Goal: Task Accomplishment & Management: Complete application form

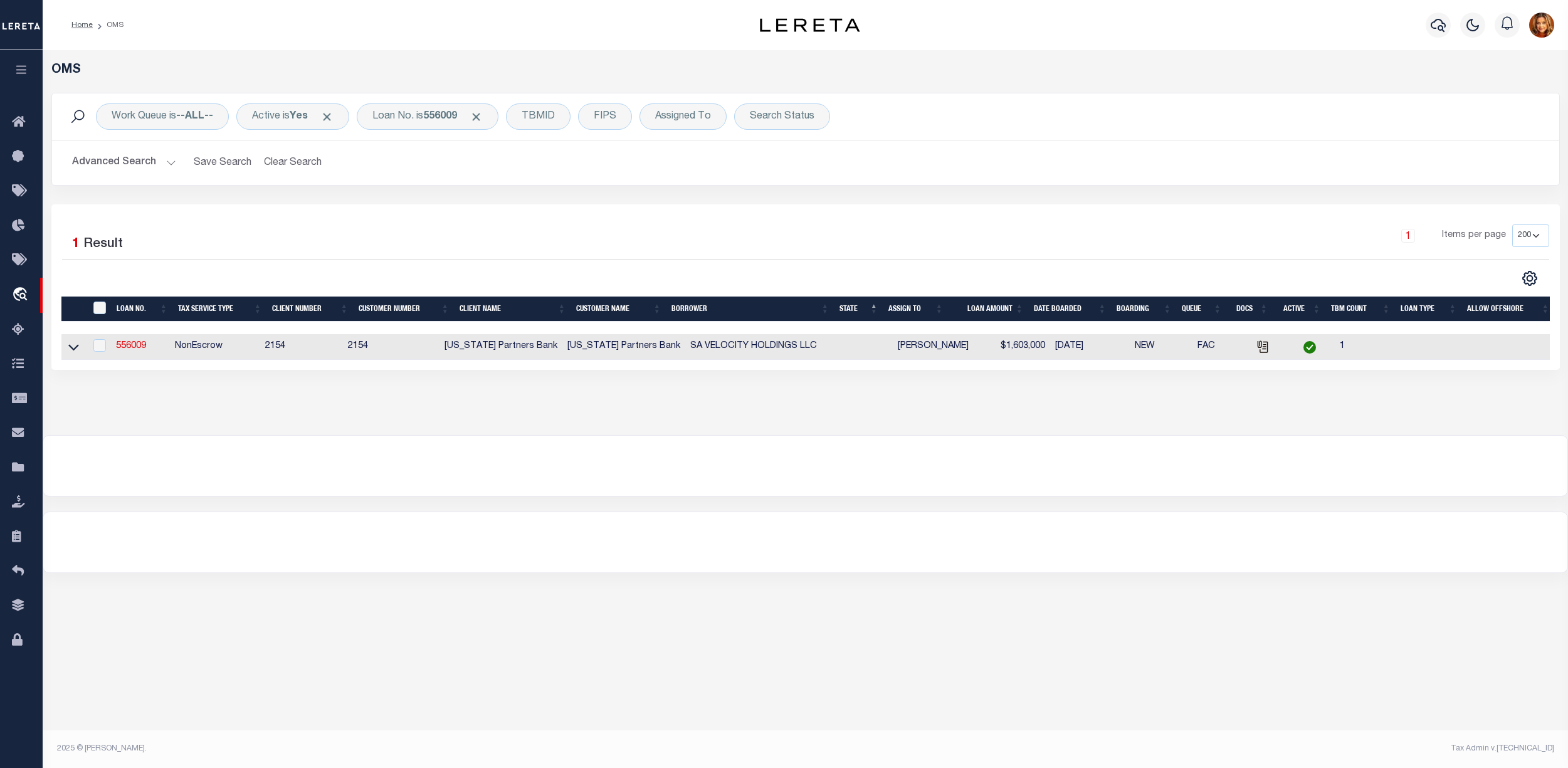
select select "200"
click at [447, 116] on b "556009" at bounding box center [440, 116] width 34 height 10
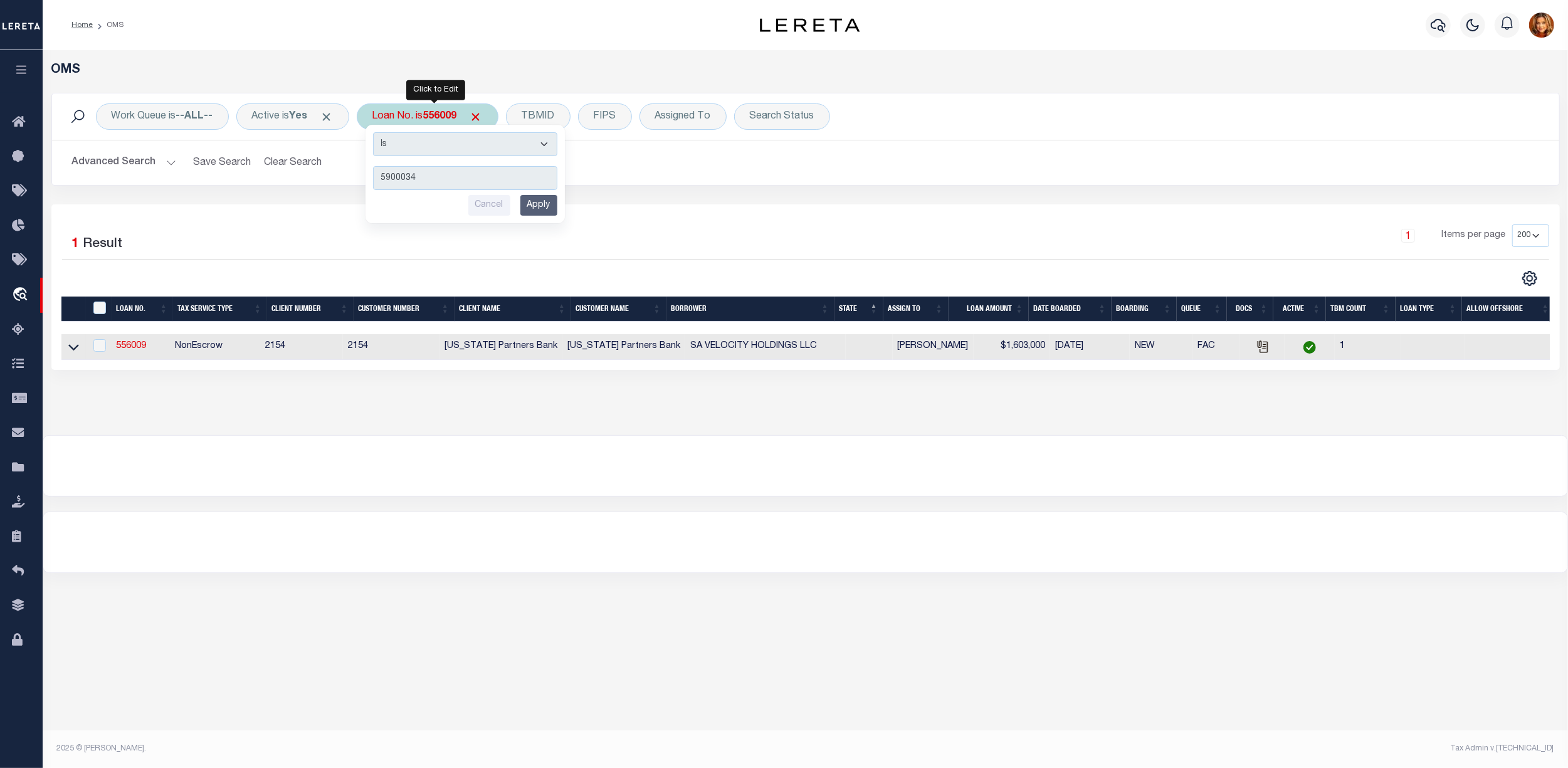
type input "59000341"
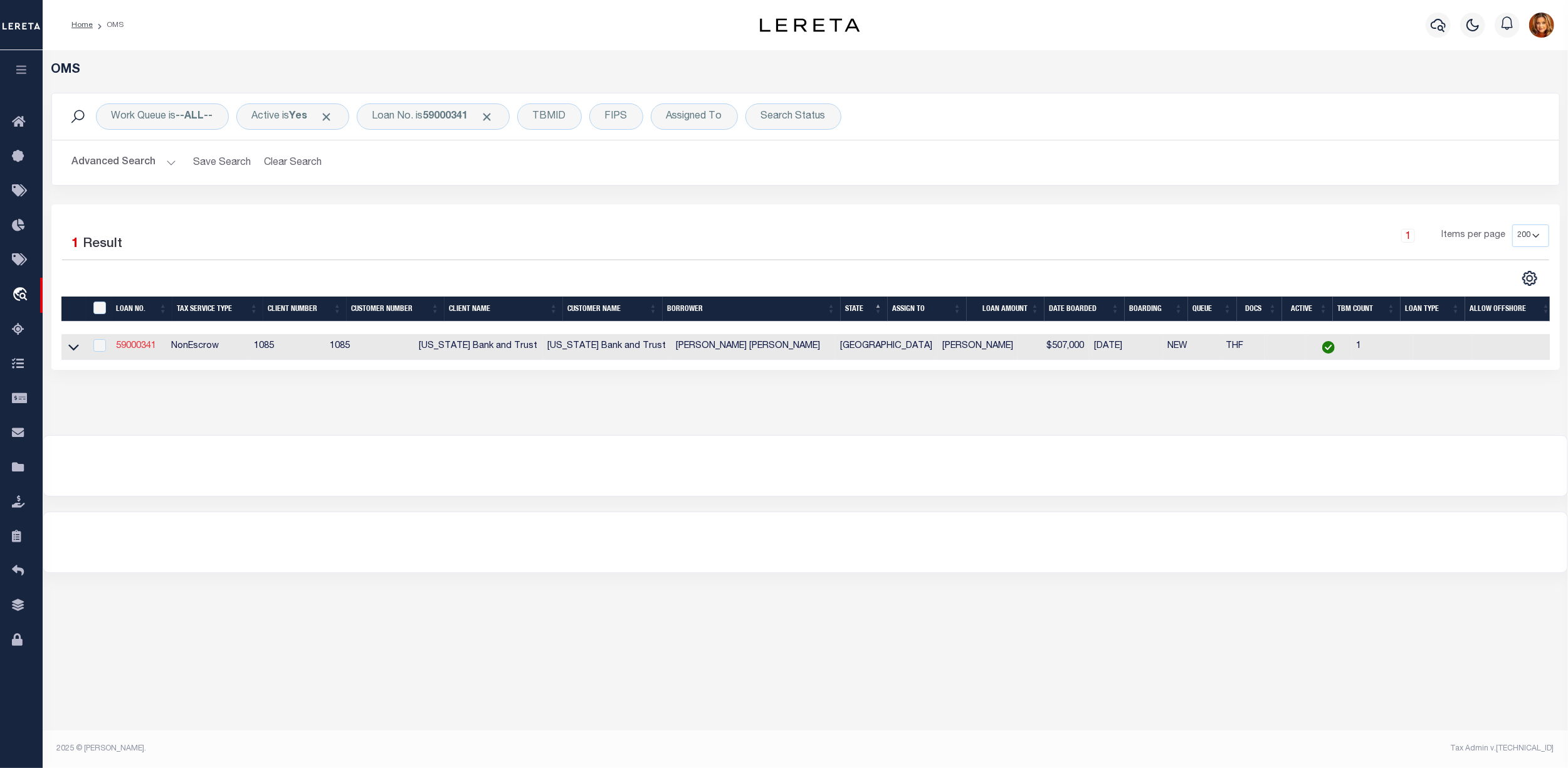
click at [133, 348] on link "59000341" at bounding box center [136, 346] width 40 height 9
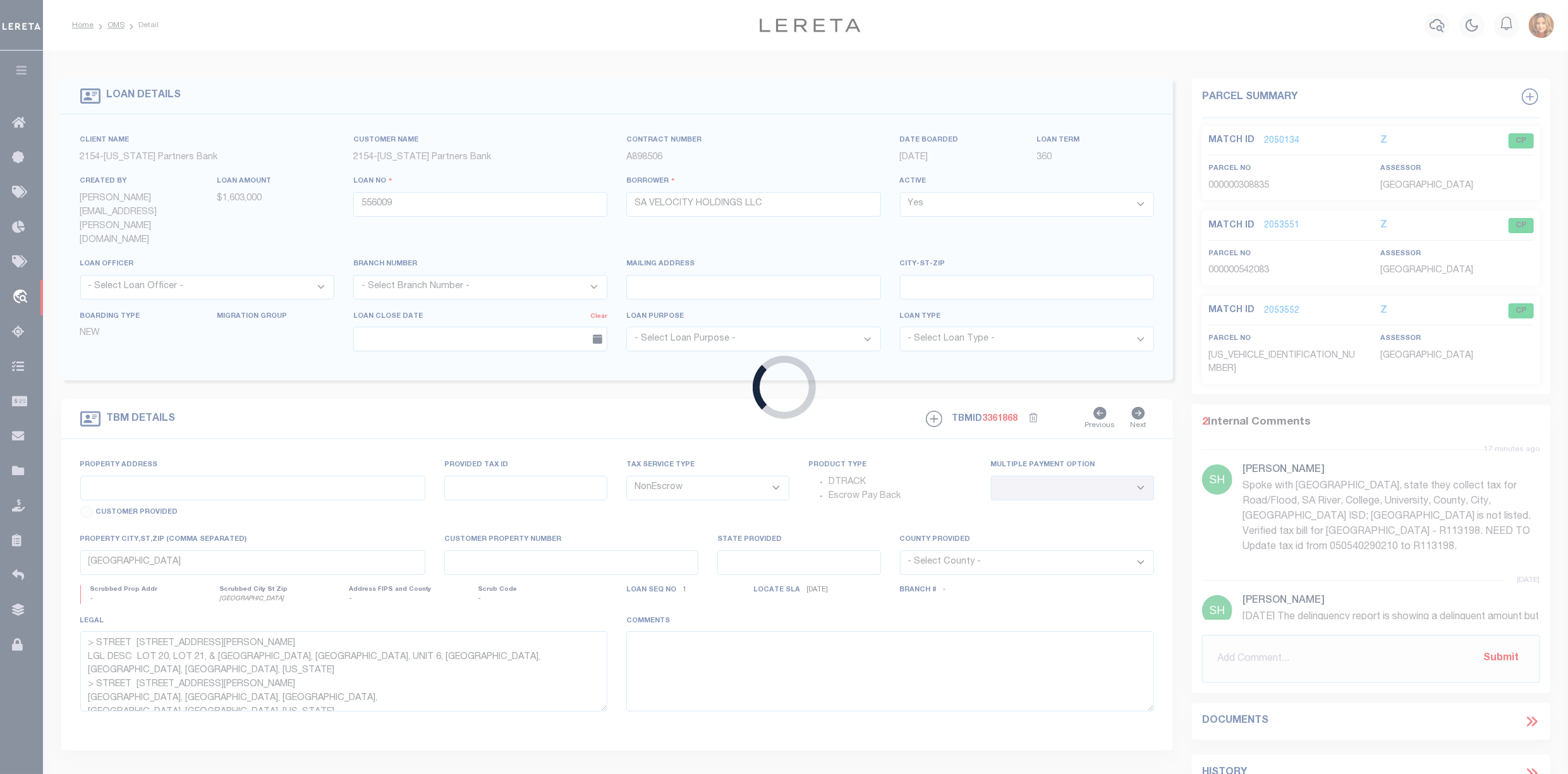
type input "59000341"
type input "[PERSON_NAME] [PERSON_NAME]"
select select
type input "[STREET_ADDRESS]"
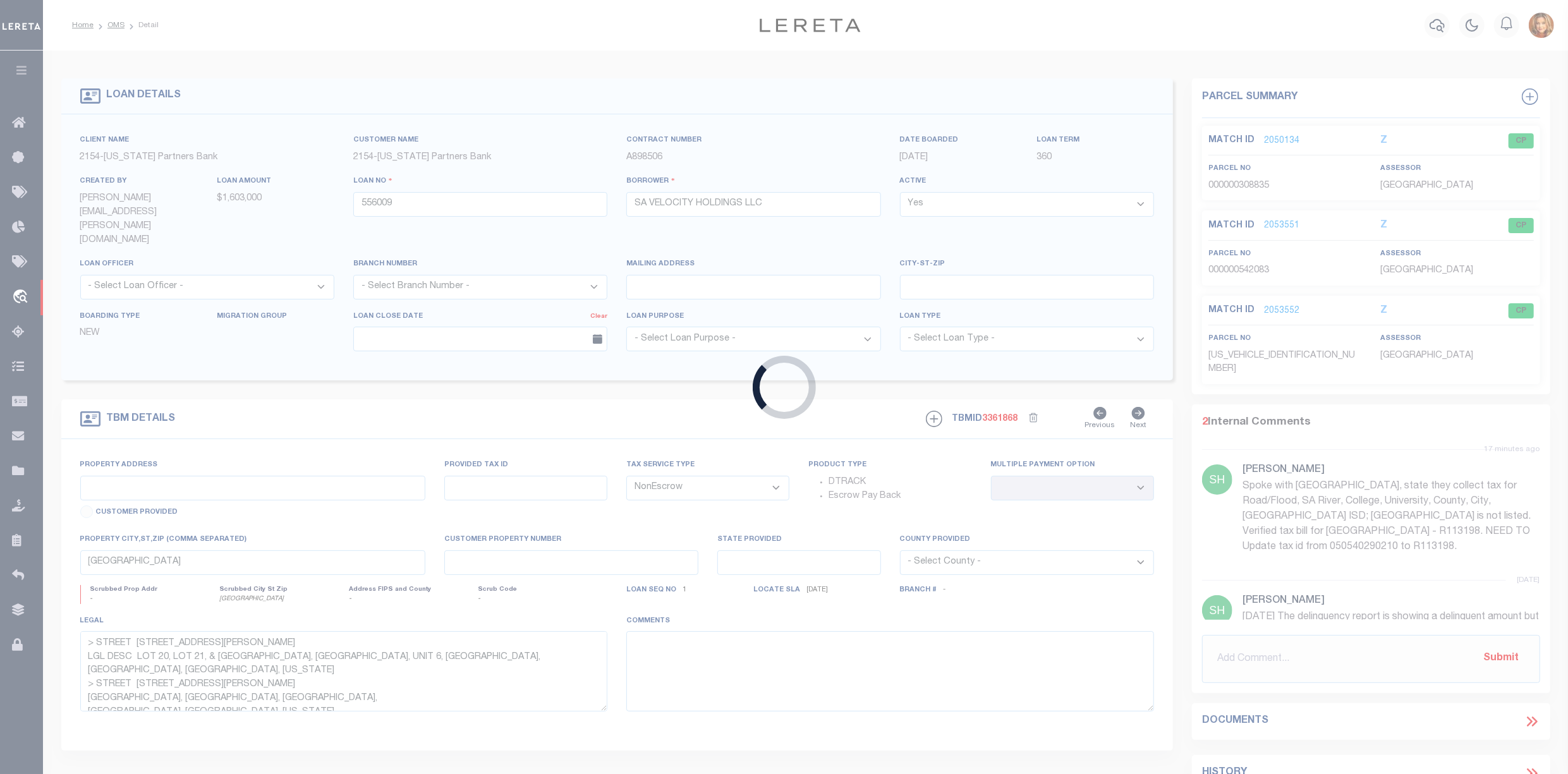
type input "TYLER TX 75704"
select select
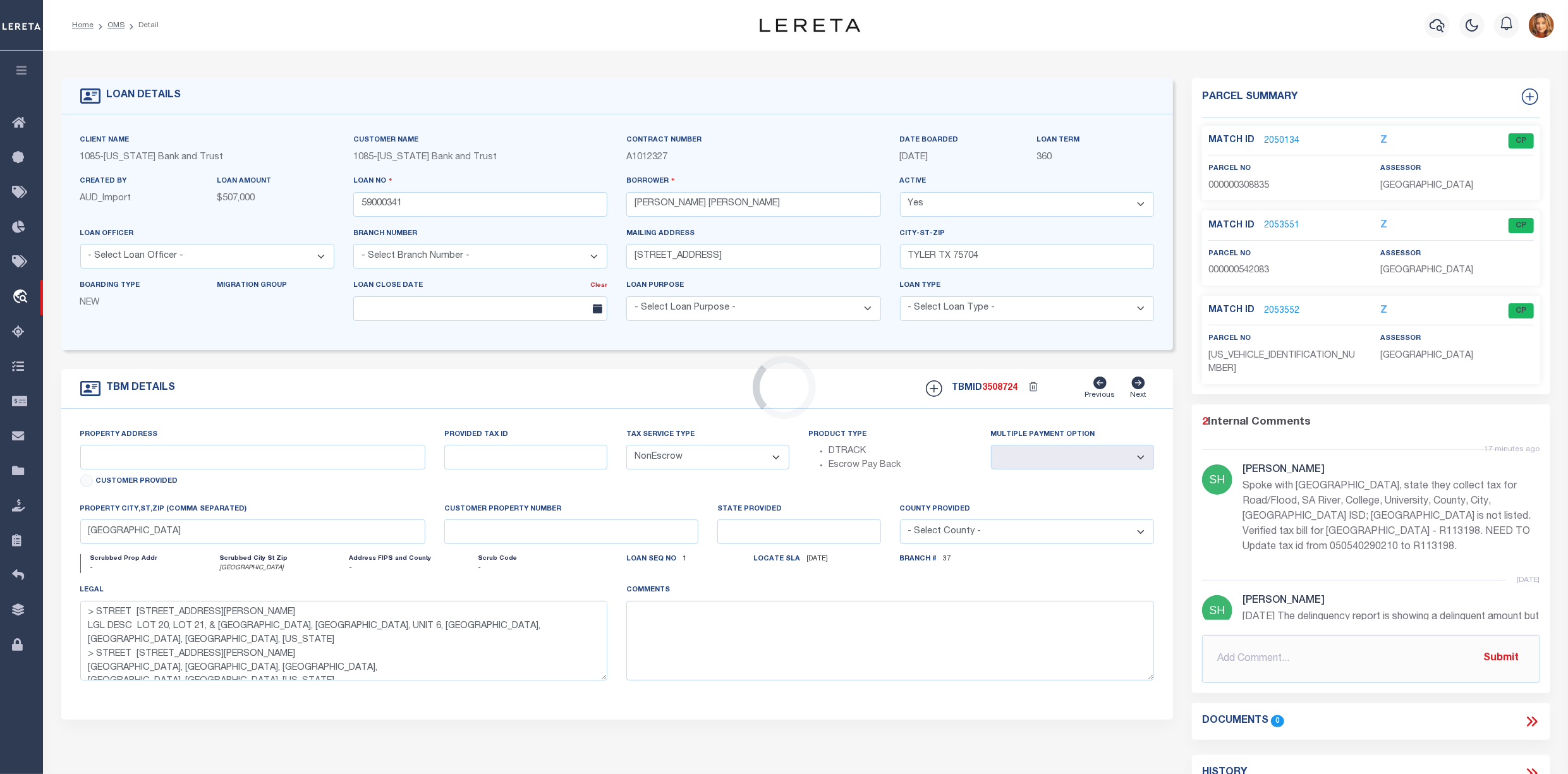
type input "21115 FM 1804"
select select
type input "[GEOGRAPHIC_DATA] , [GEOGRAPHIC_DATA] 757710000"
type input "[GEOGRAPHIC_DATA]"
select select
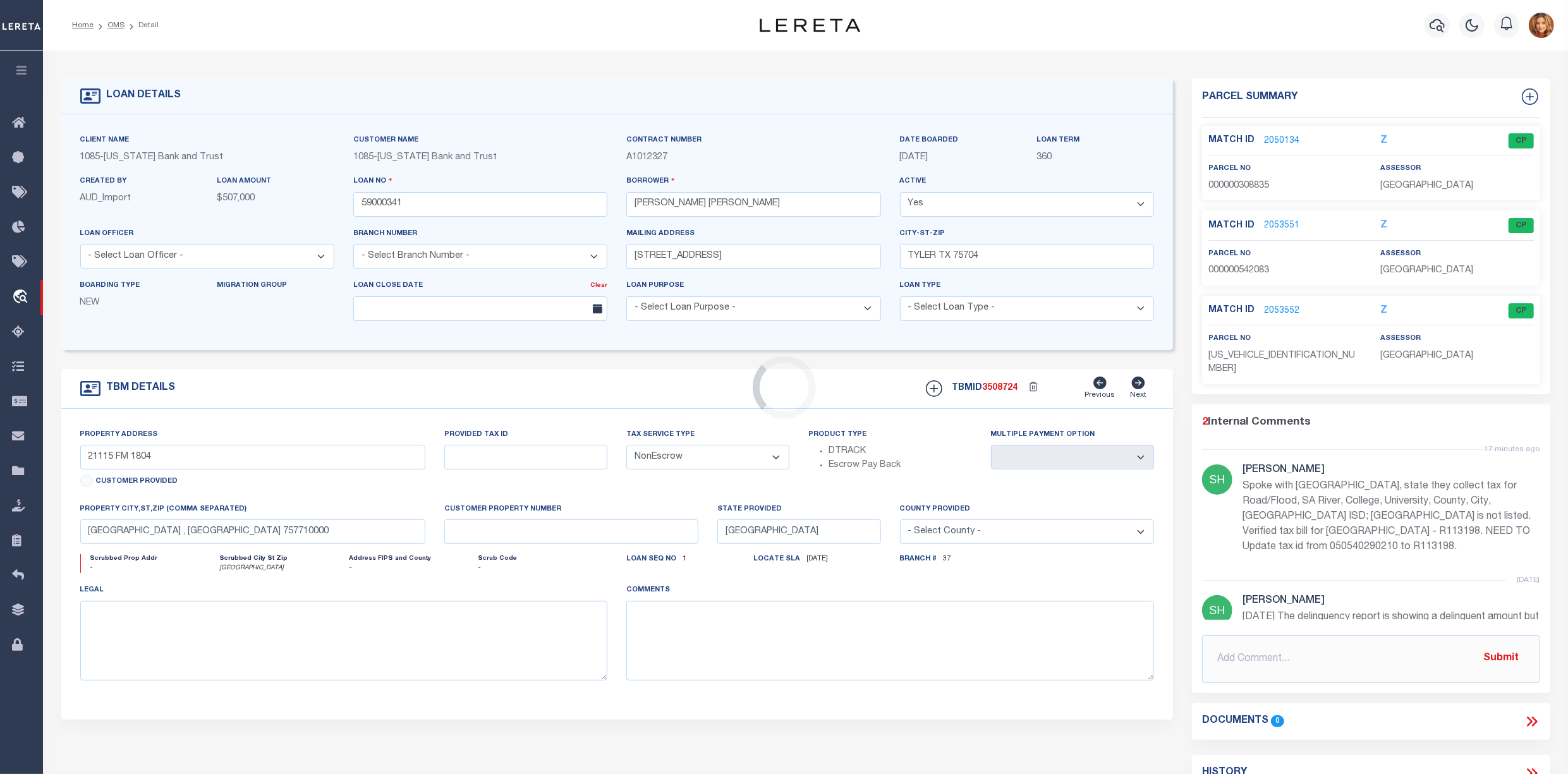
select select "10092"
select select "897"
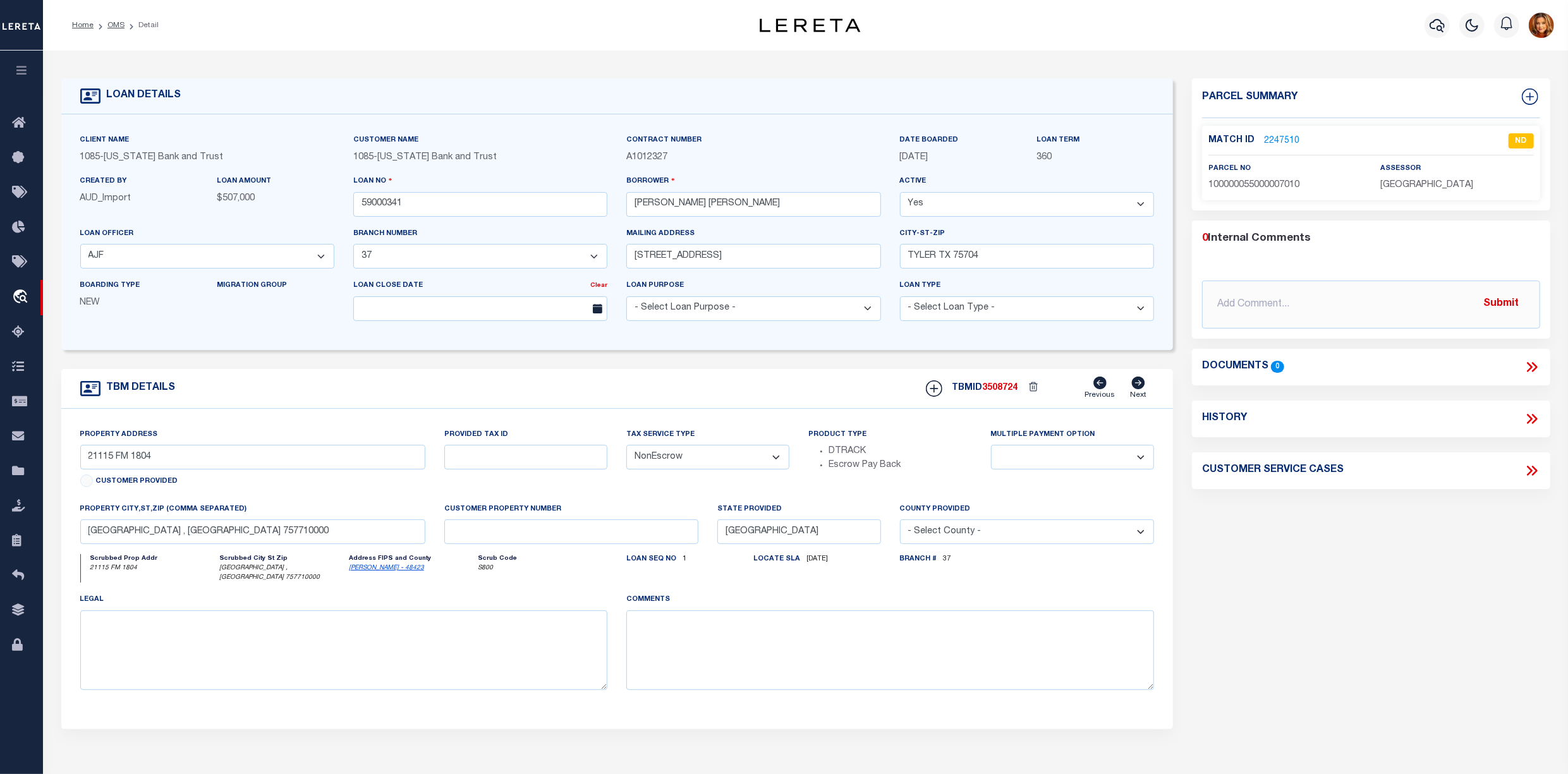
click at [1266, 139] on link "2247510" at bounding box center [1281, 141] width 35 height 13
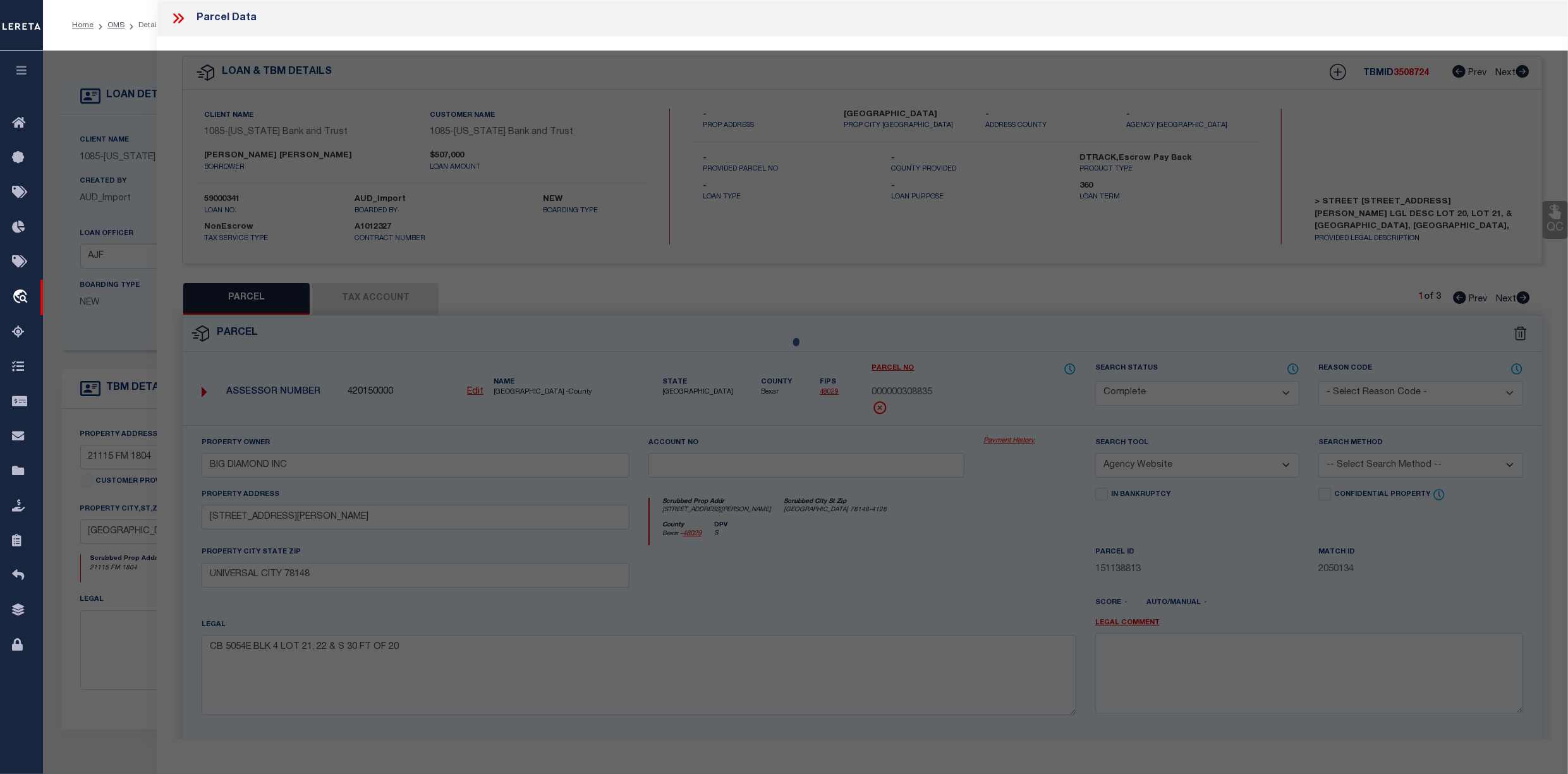
select select "AS"
select select
checkbox input "false"
select select "ND"
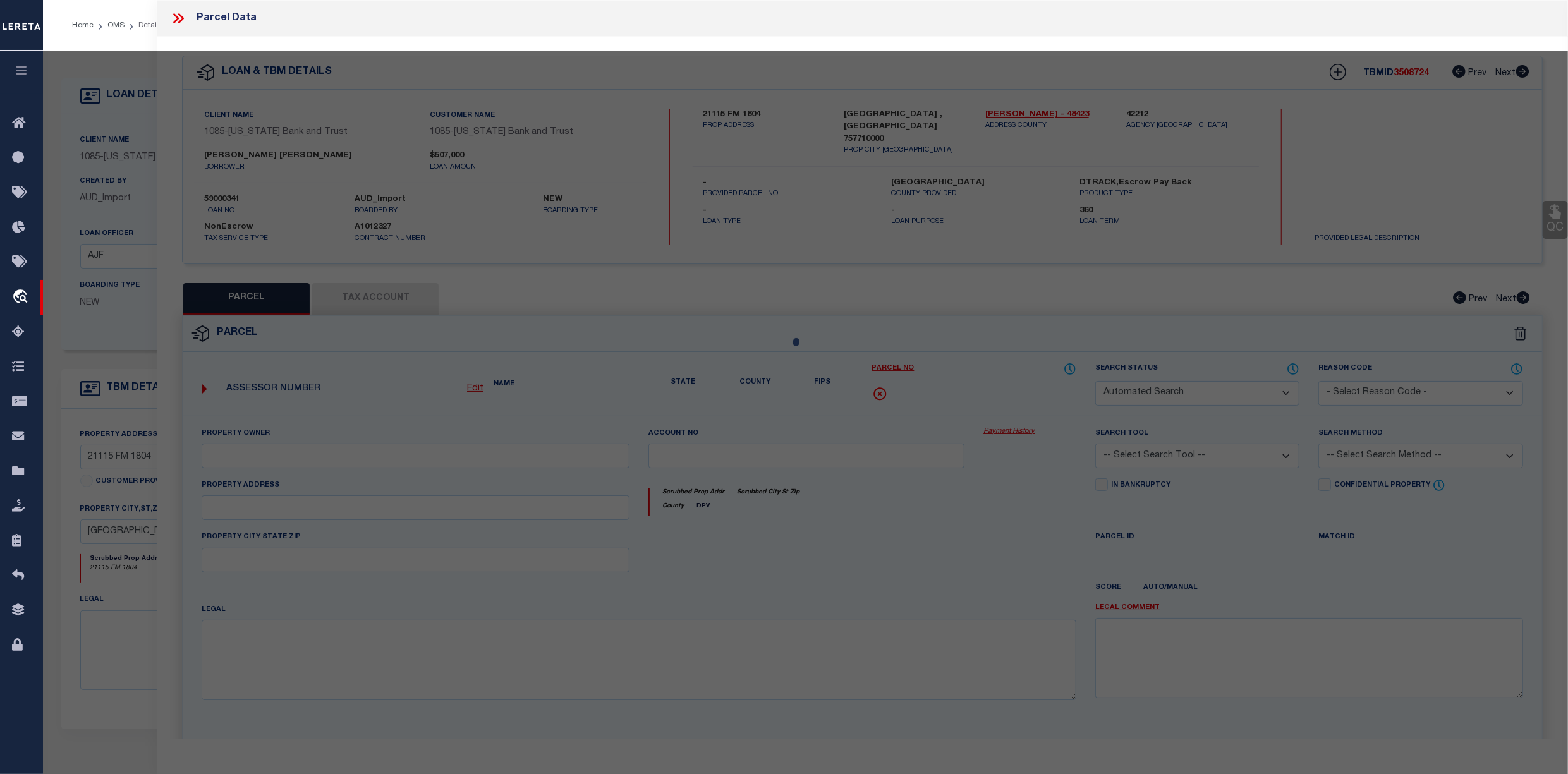
checkbox input "false"
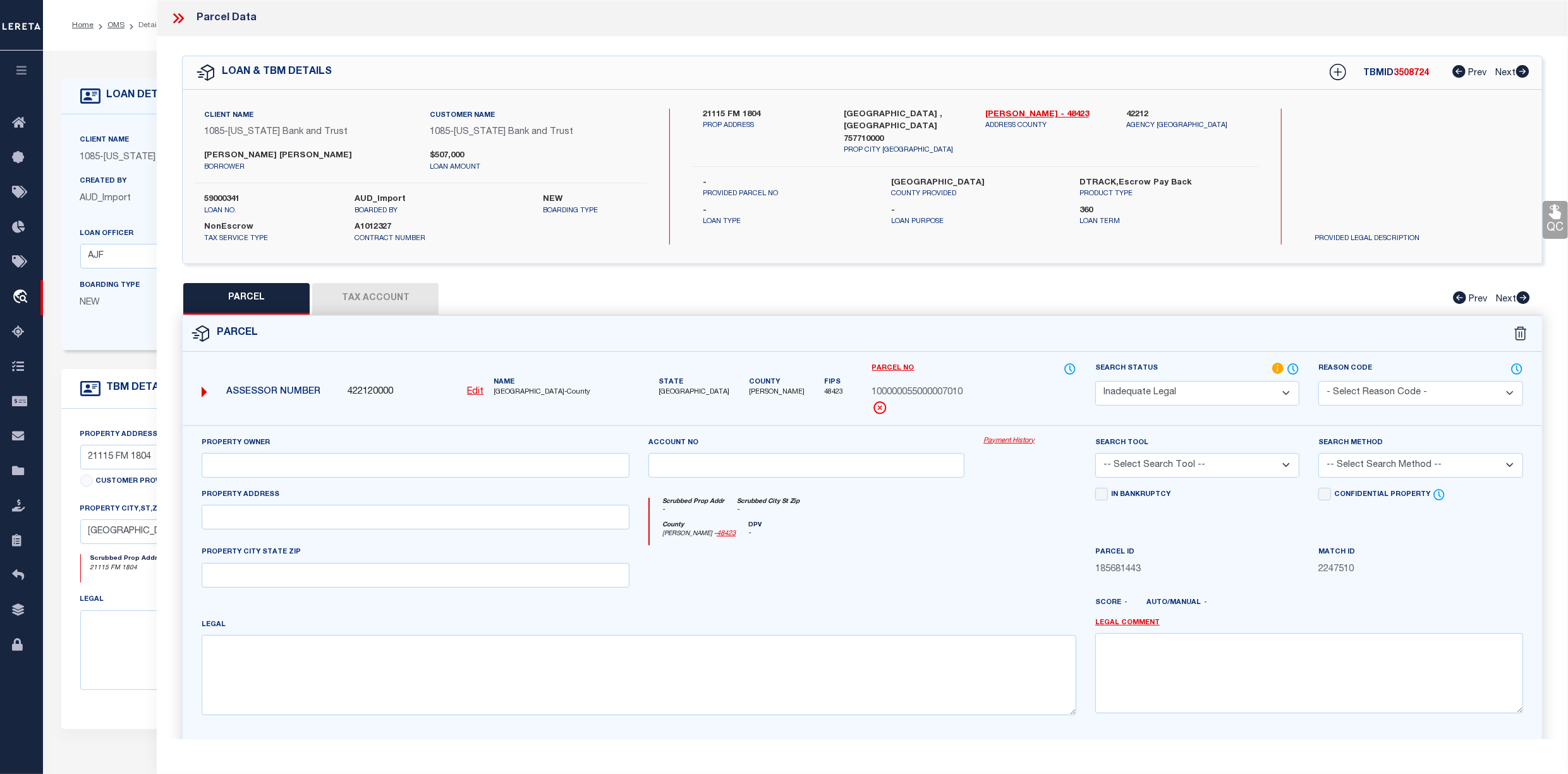
click at [1278, 398] on select "Automated Search Bad Parcel Complete Duplicate Parcel High Dollar Reporting In …" at bounding box center [1197, 394] width 204 height 25
select select "PC"
click at [1095, 382] on select "Automated Search Bad Parcel Complete Duplicate Parcel High Dollar Reporting In …" at bounding box center [1197, 394] width 204 height 25
click at [1270, 471] on select "-- Select Search Tool -- 3rd Party Website Agency File Agency Website ATLS CNV-…" at bounding box center [1197, 466] width 204 height 25
select select "AGF"
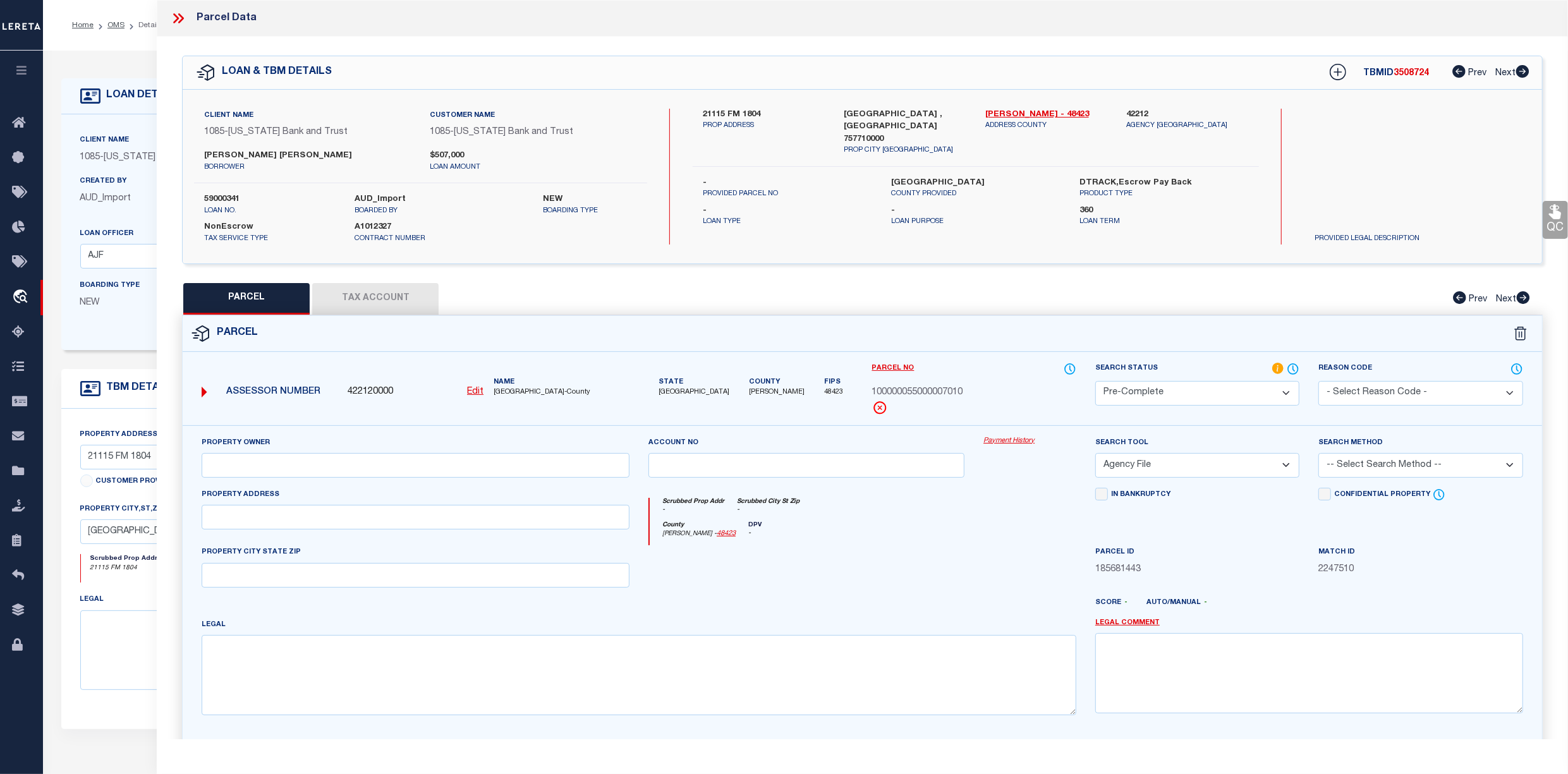
click at [1095, 455] on select "-- Select Search Tool -- 3rd Party Website Agency File Agency Website ATLS CNV-…" at bounding box center [1197, 466] width 204 height 25
click at [1421, 468] on select "-- Select Search Method -- Property Address Legal Liability Info Provided" at bounding box center [1420, 466] width 204 height 25
select select "ADD"
click at [1319, 455] on select "-- Select Search Method -- Property Address Legal Liability Info Provided" at bounding box center [1420, 466] width 204 height 25
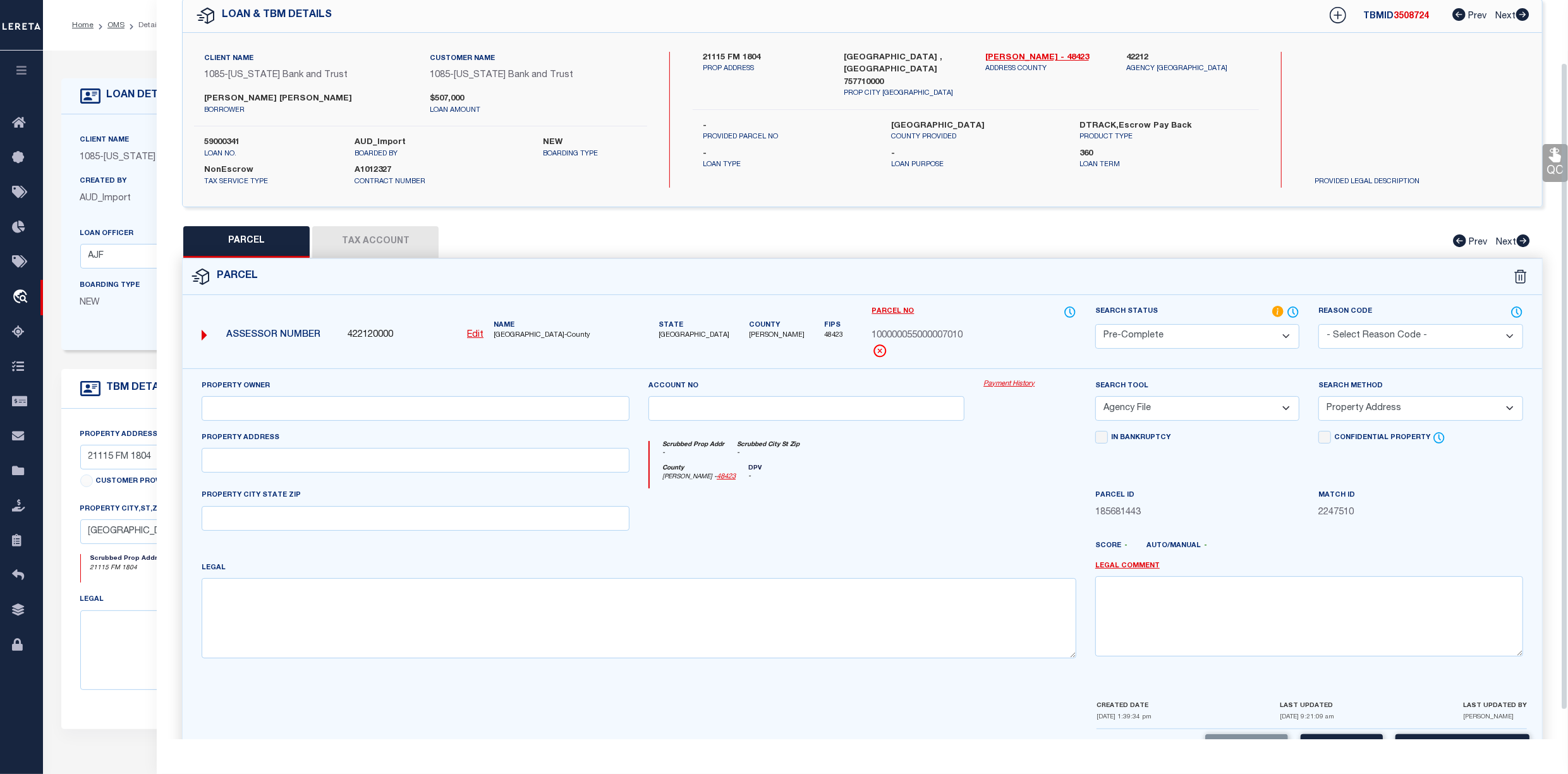
scroll to position [104, 0]
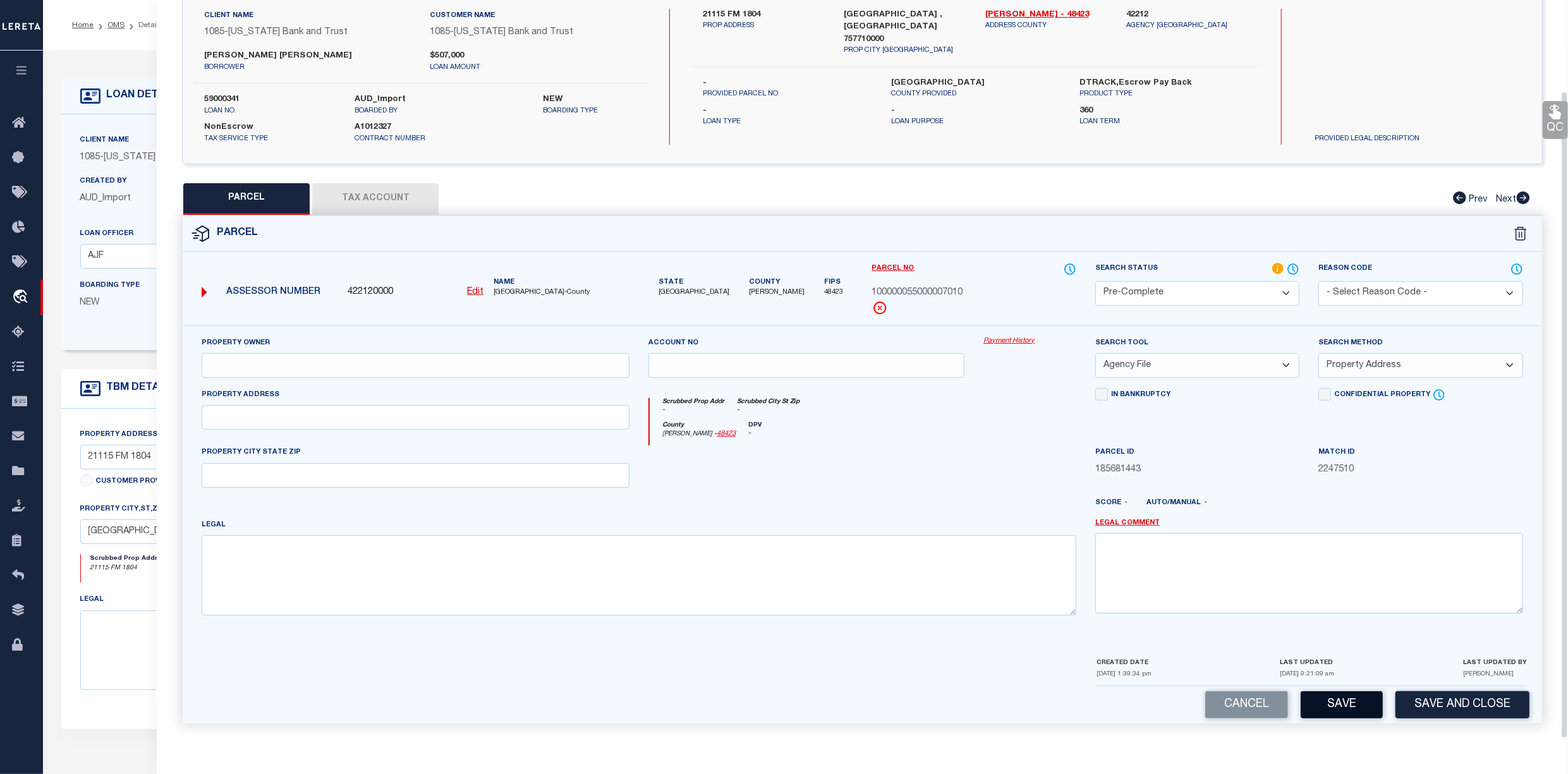
click at [1345, 699] on button "Save" at bounding box center [1341, 705] width 82 height 27
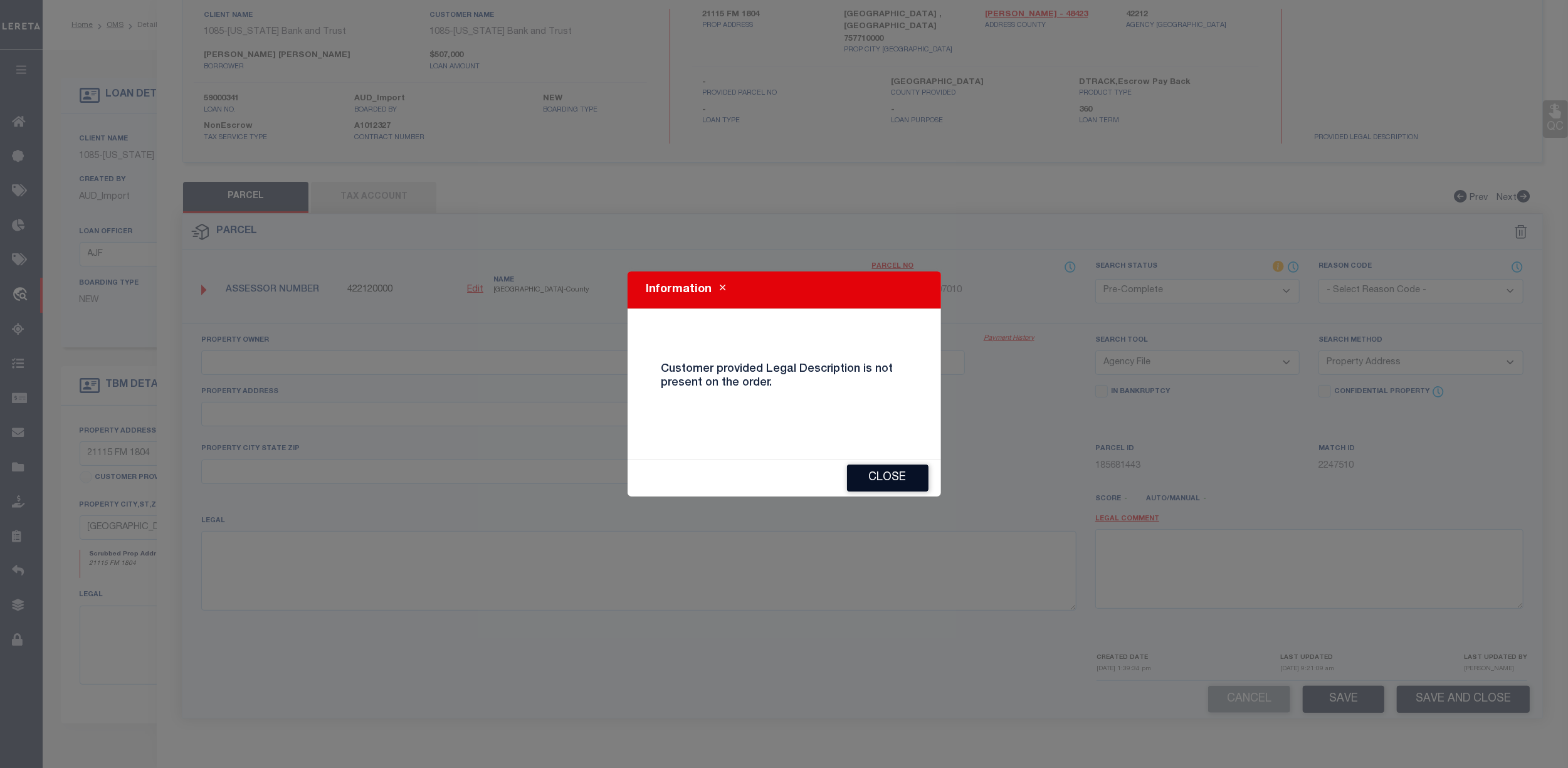
click at [888, 479] on button "Close" at bounding box center [887, 478] width 81 height 27
select select "AS"
select select
checkbox input "false"
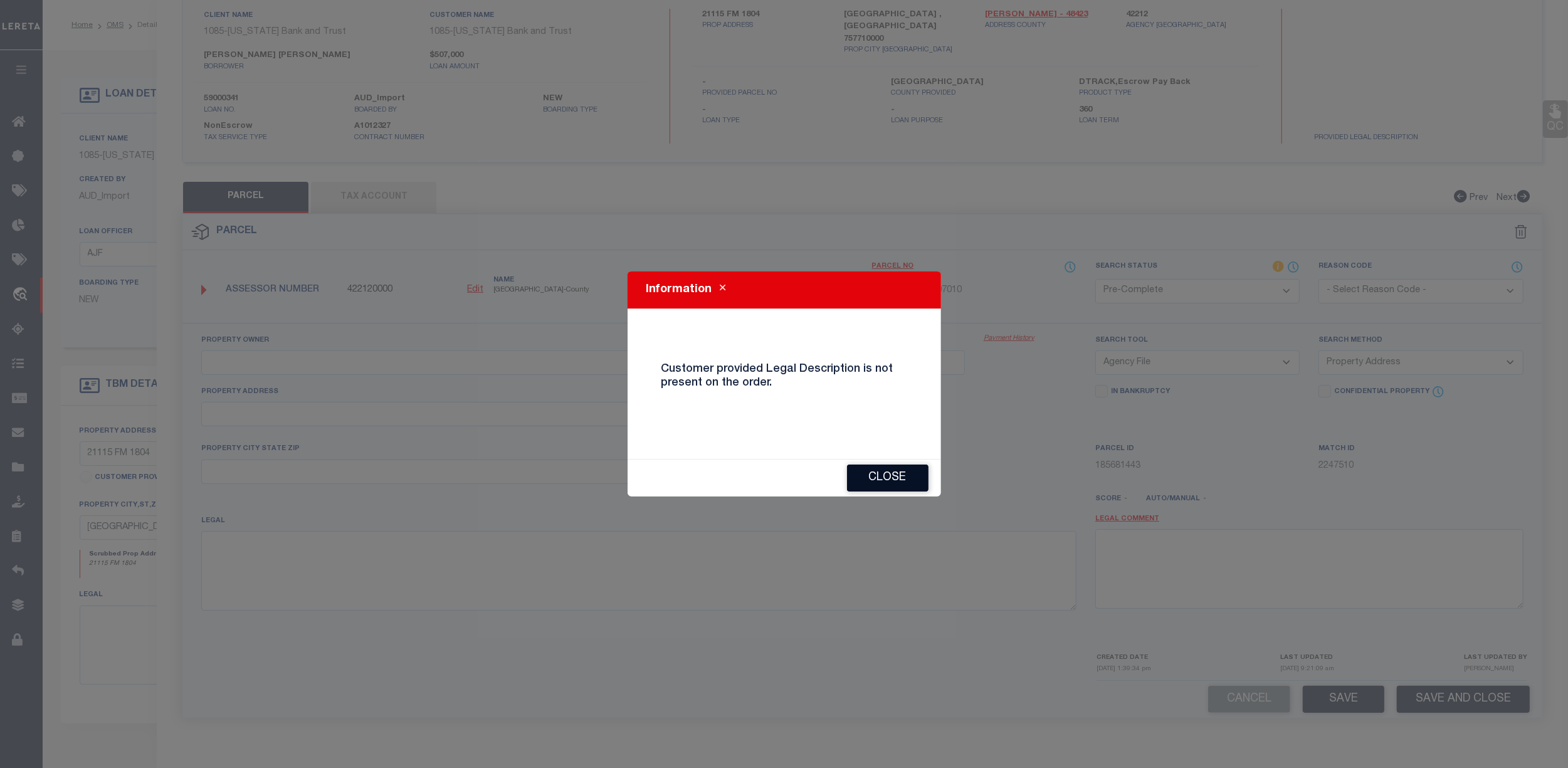
checkbox input "false"
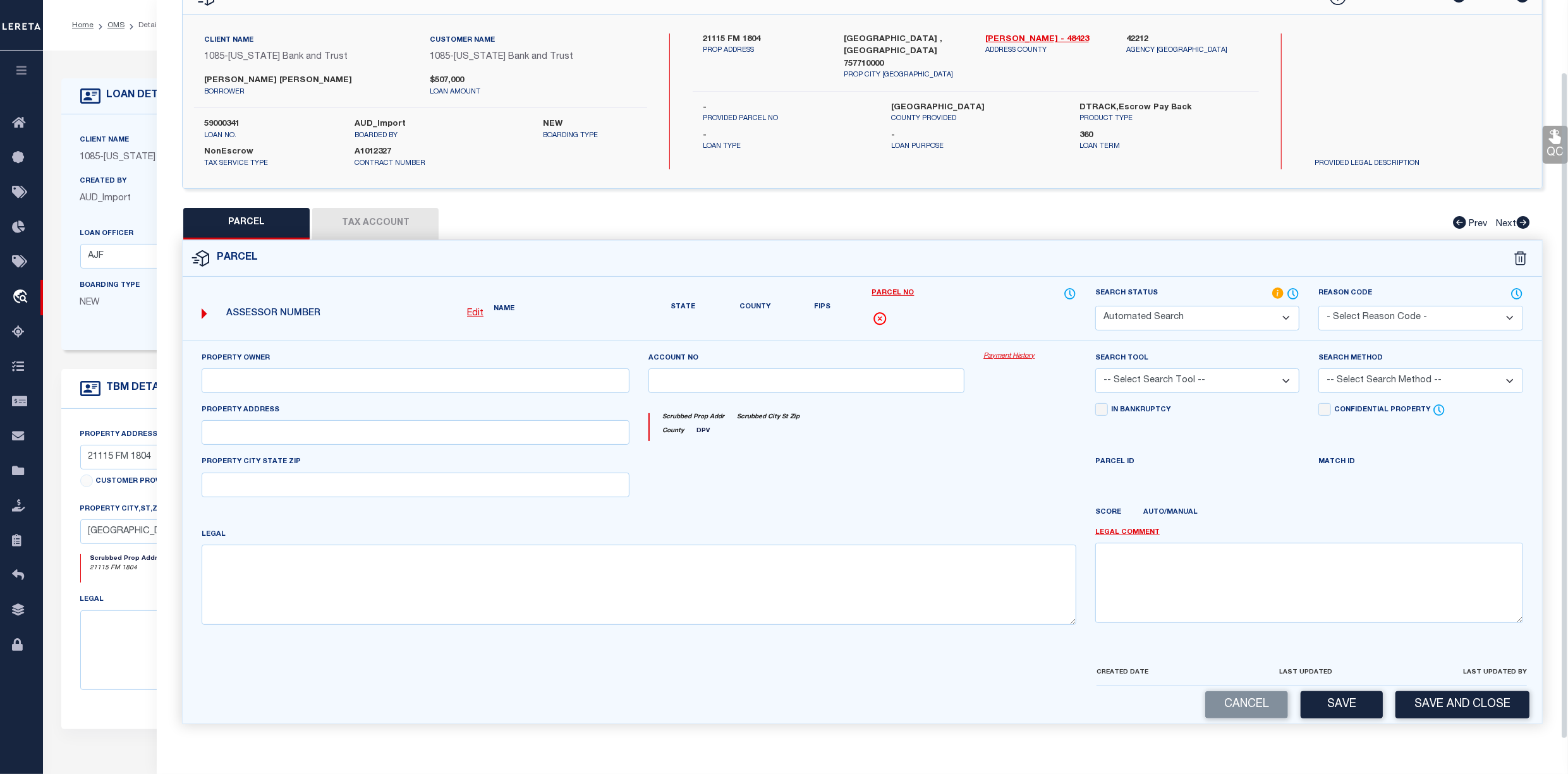
select select "ND"
checkbox input "false"
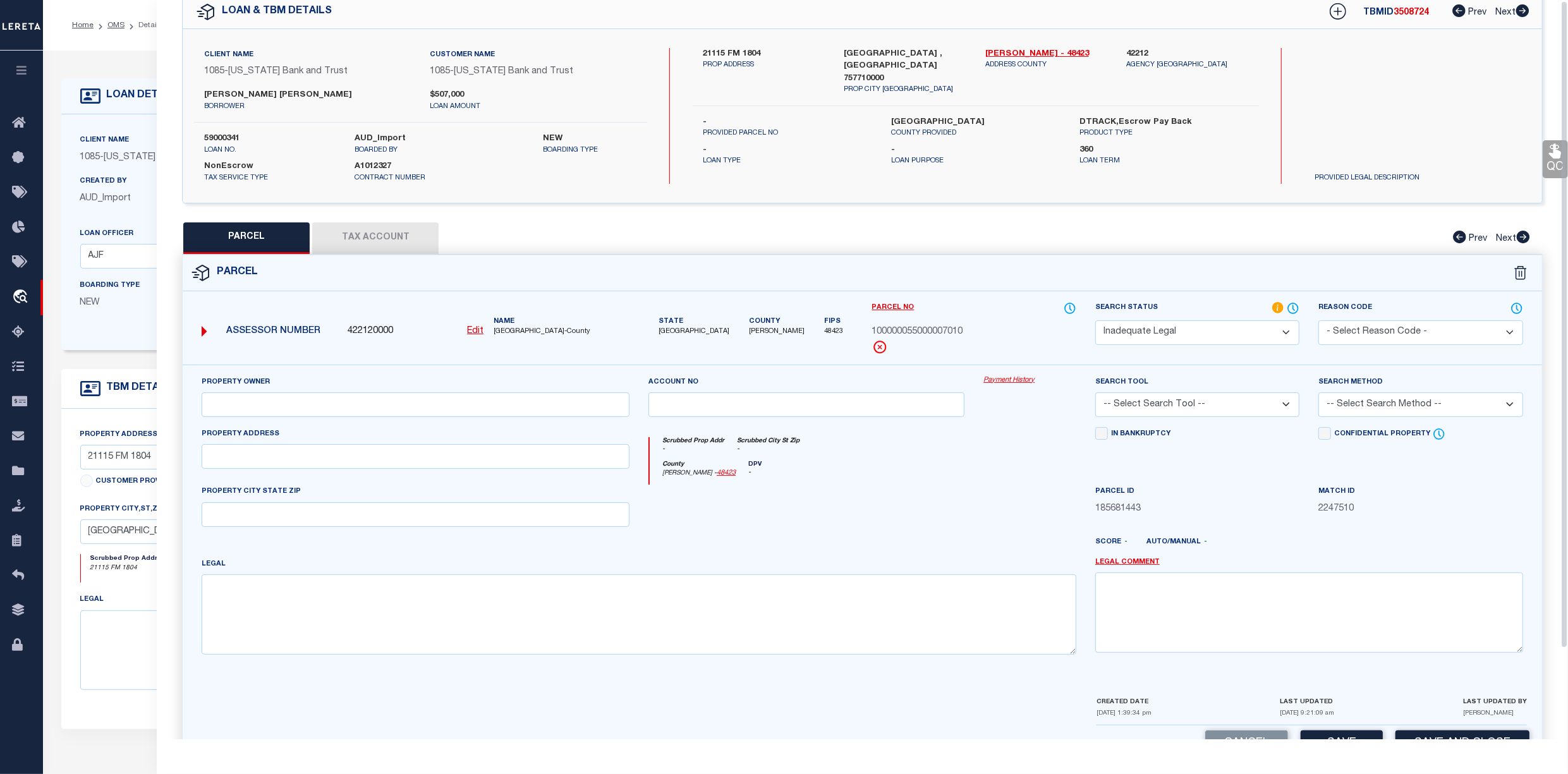
scroll to position [0, 0]
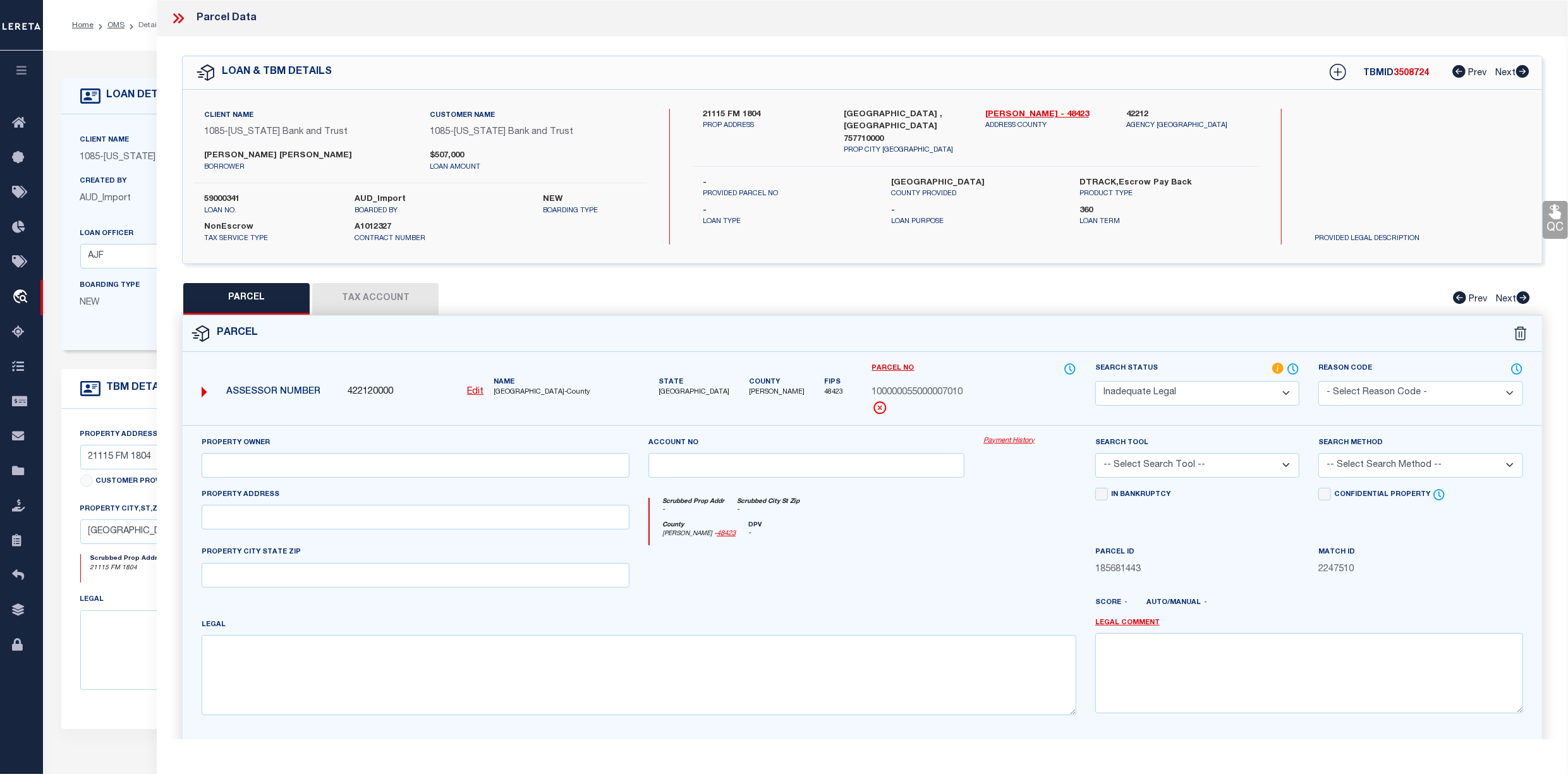
click at [1283, 395] on select "Automated Search Bad Parcel Complete Duplicate Parcel High Dollar Reporting In …" at bounding box center [1197, 394] width 204 height 25
click at [1095, 382] on select "Automated Search Bad Parcel Complete Duplicate Parcel High Dollar Reporting In …" at bounding box center [1197, 394] width 204 height 25
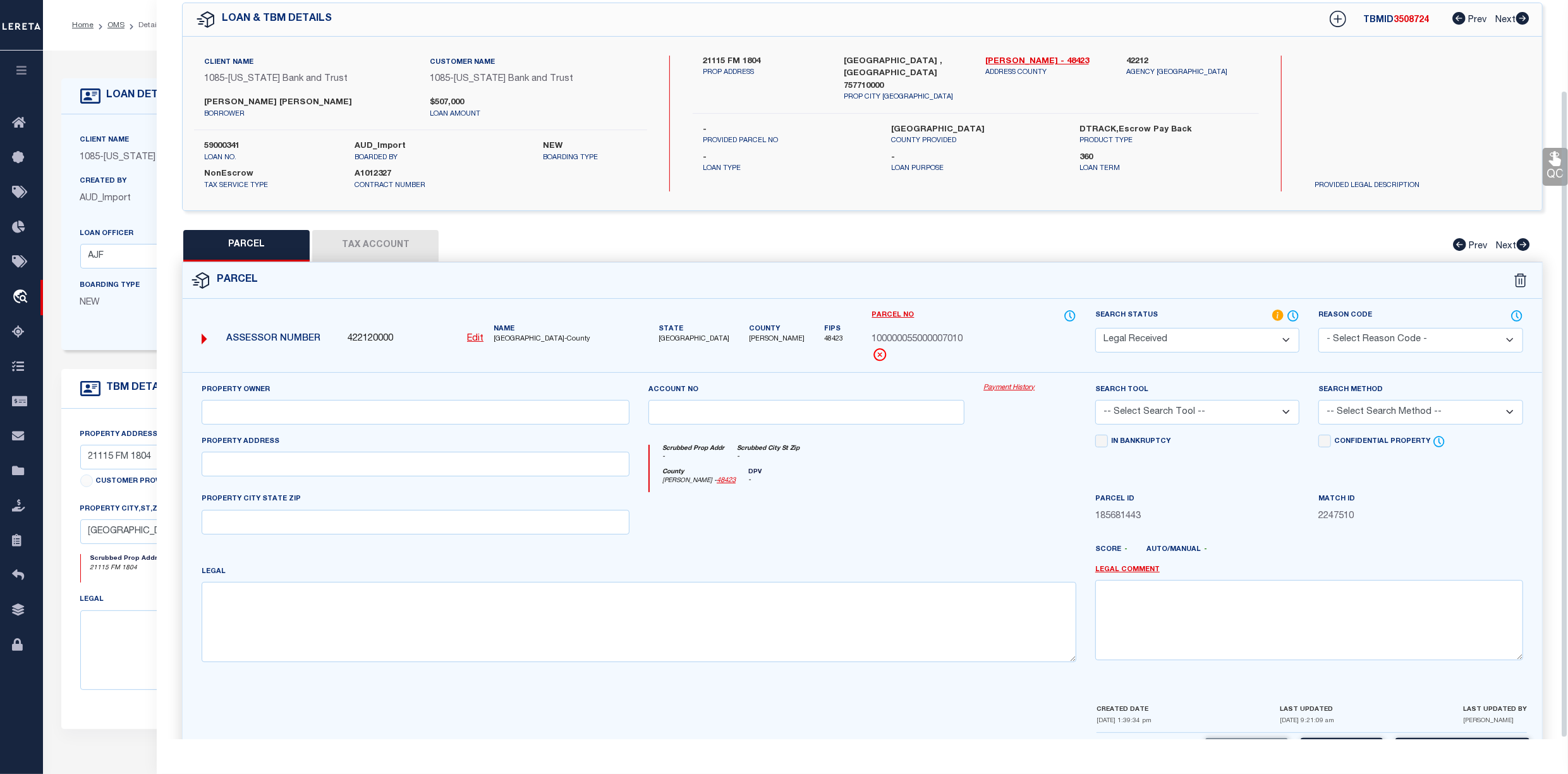
scroll to position [104, 0]
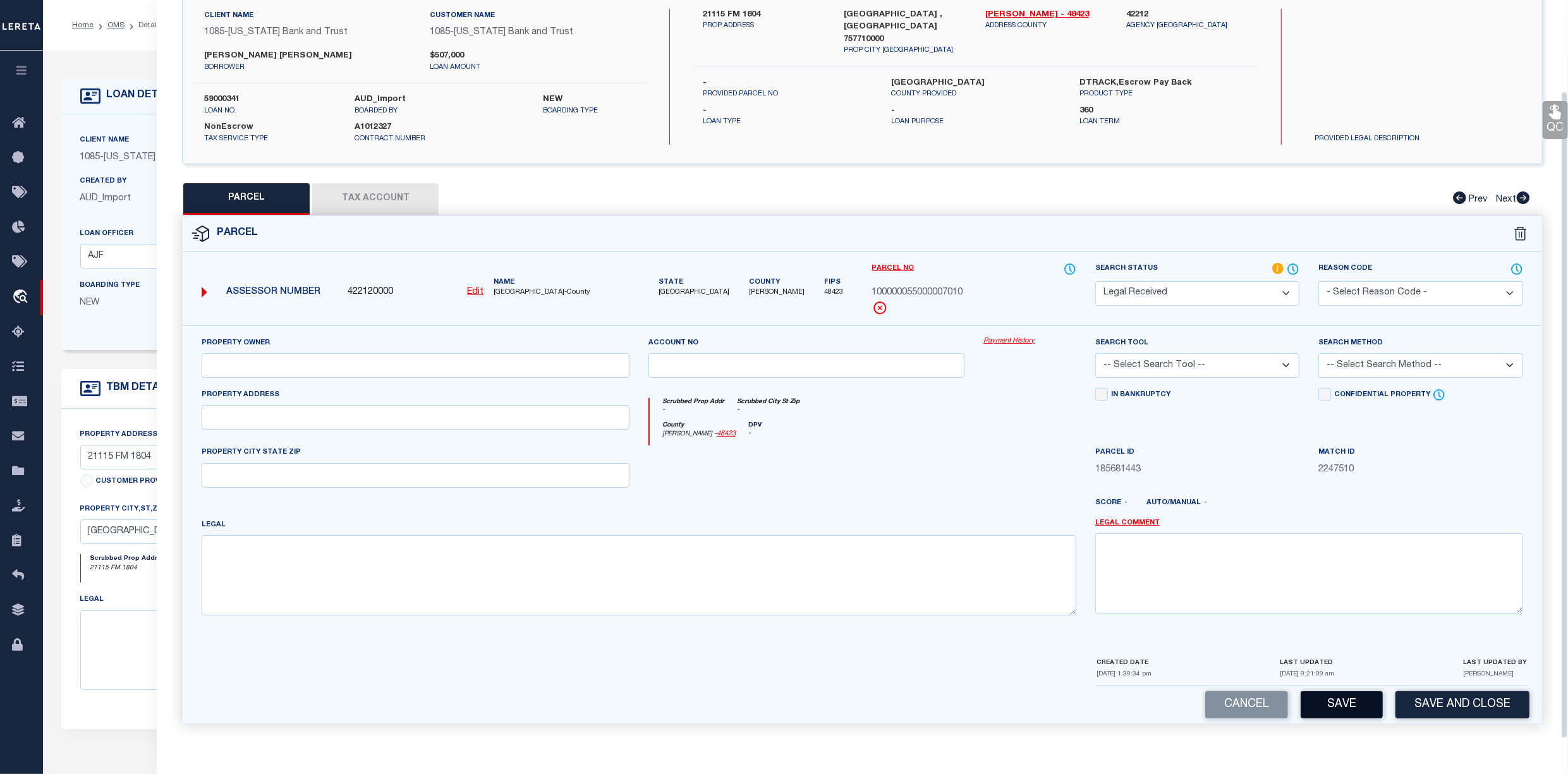
click at [1326, 708] on button "Save" at bounding box center [1341, 705] width 82 height 27
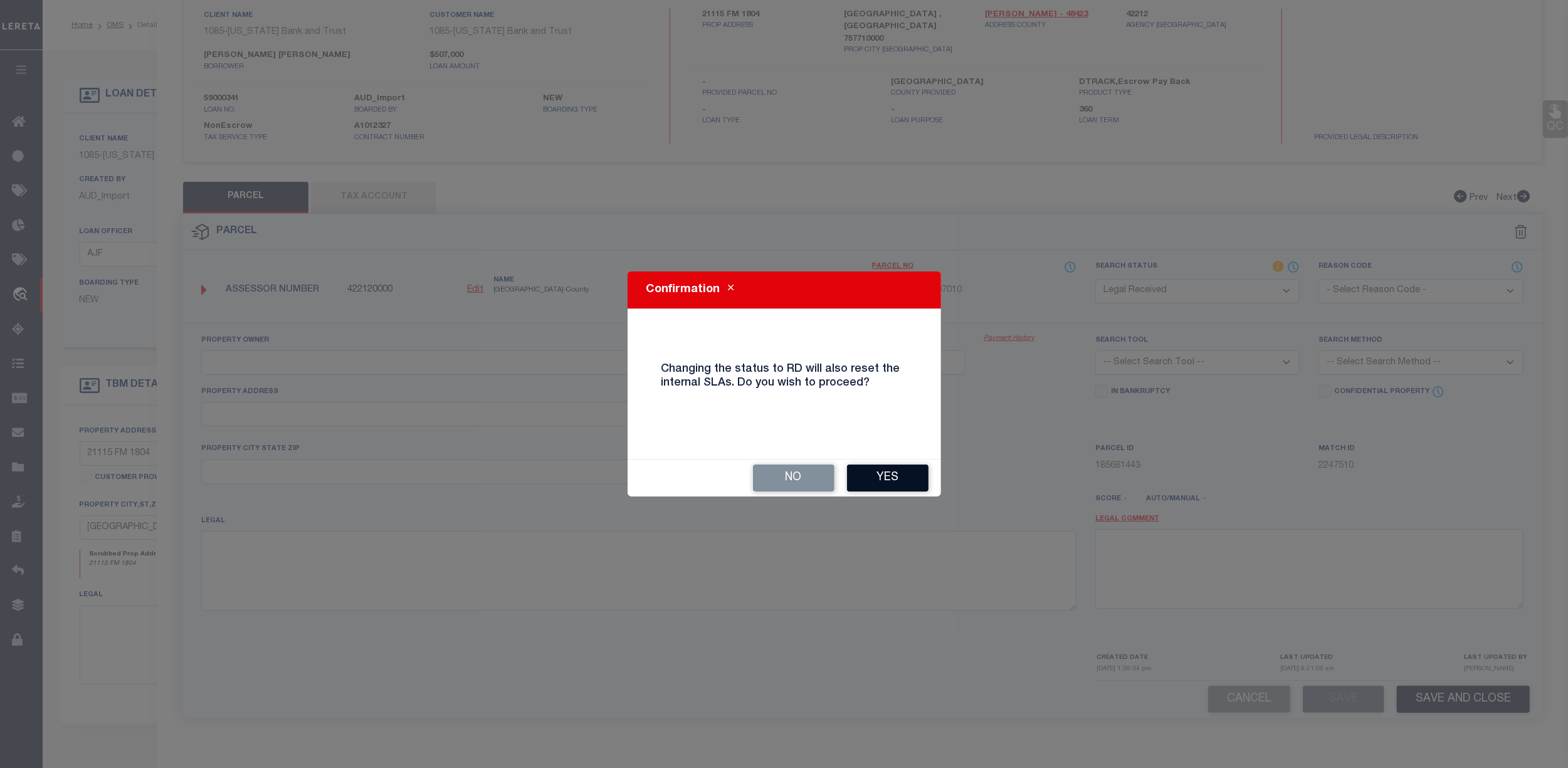
click at [900, 473] on button "Yes" at bounding box center [887, 478] width 81 height 27
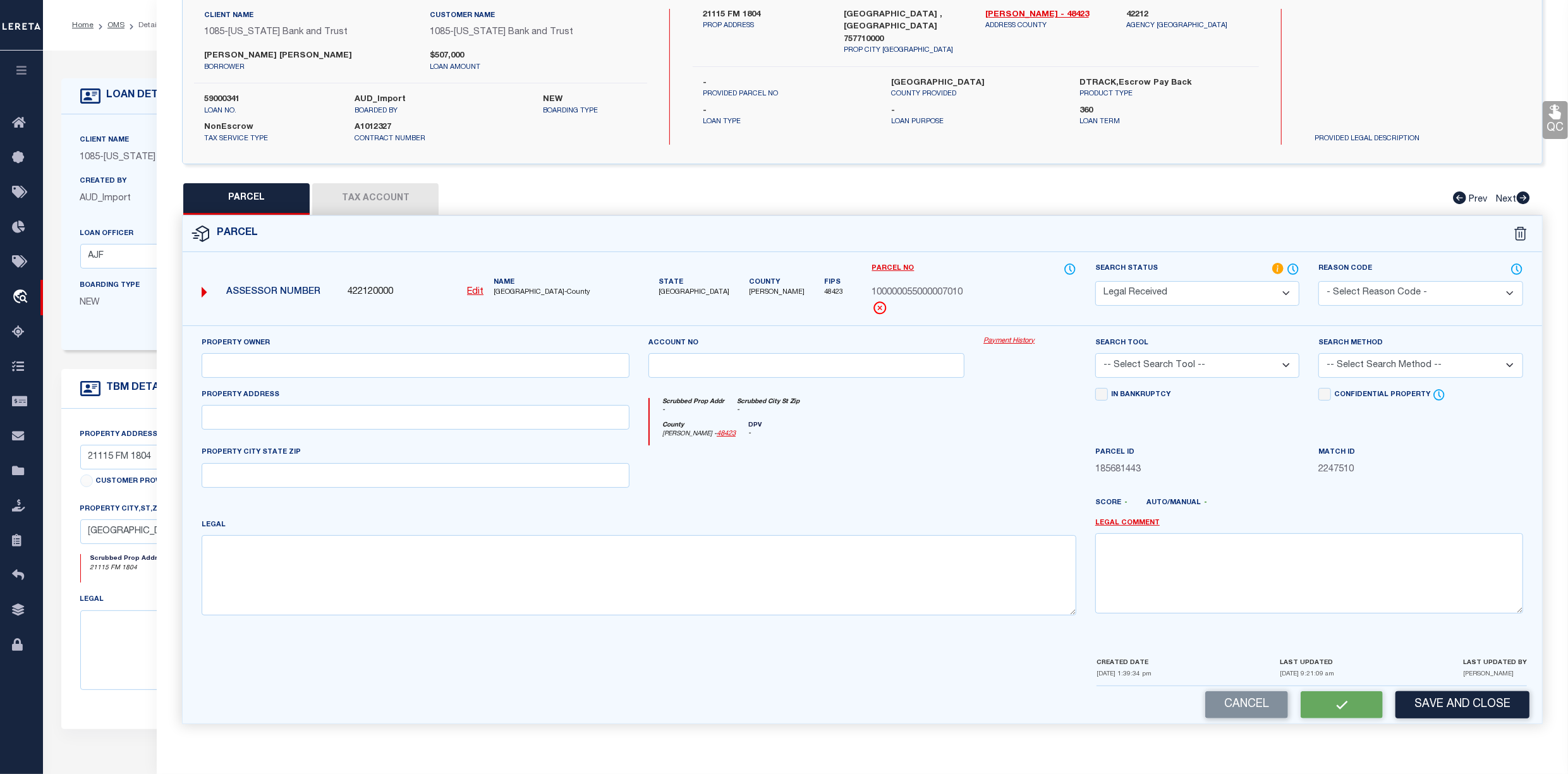
select select "AS"
checkbox input "false"
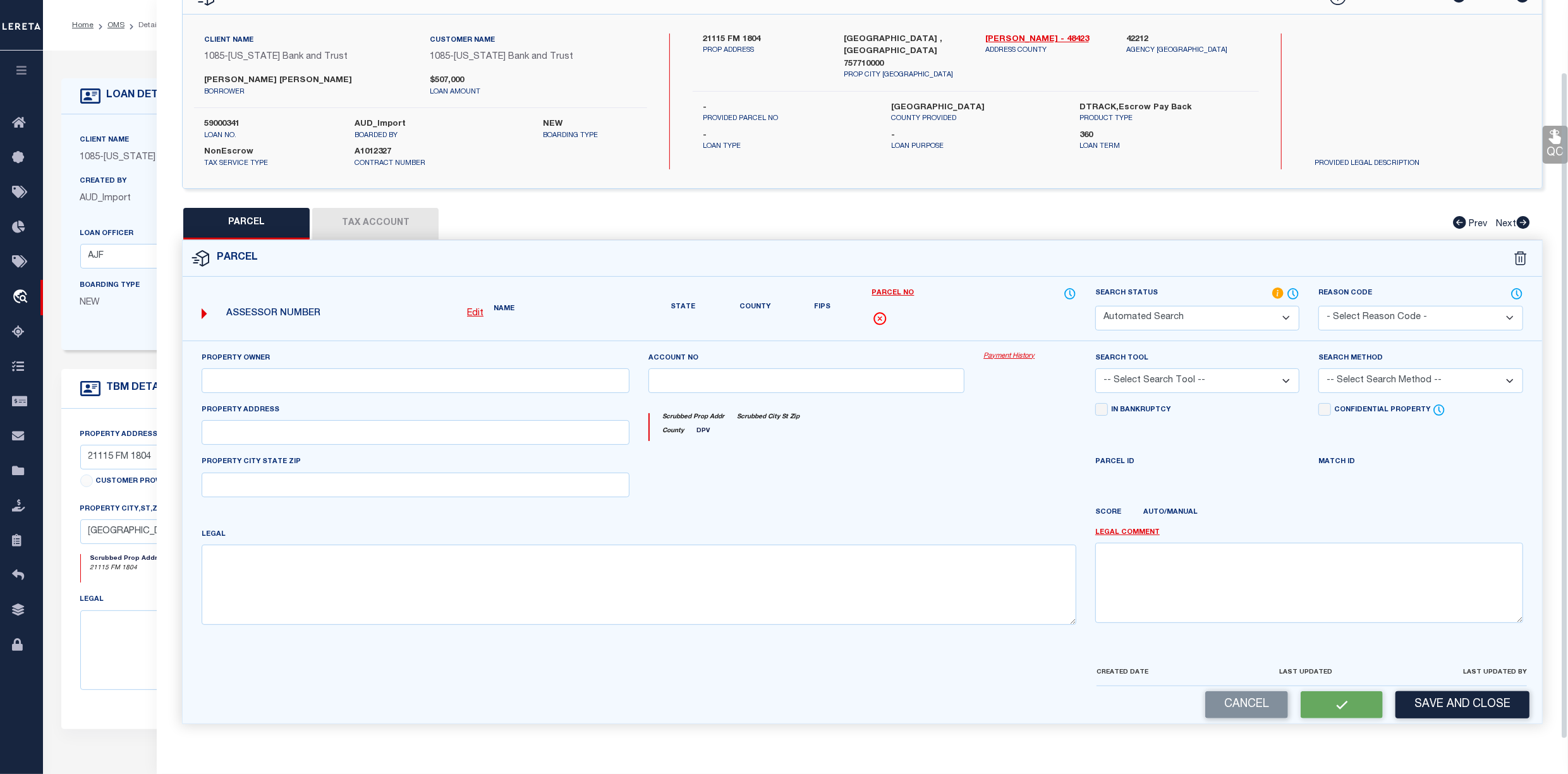
select select "RD"
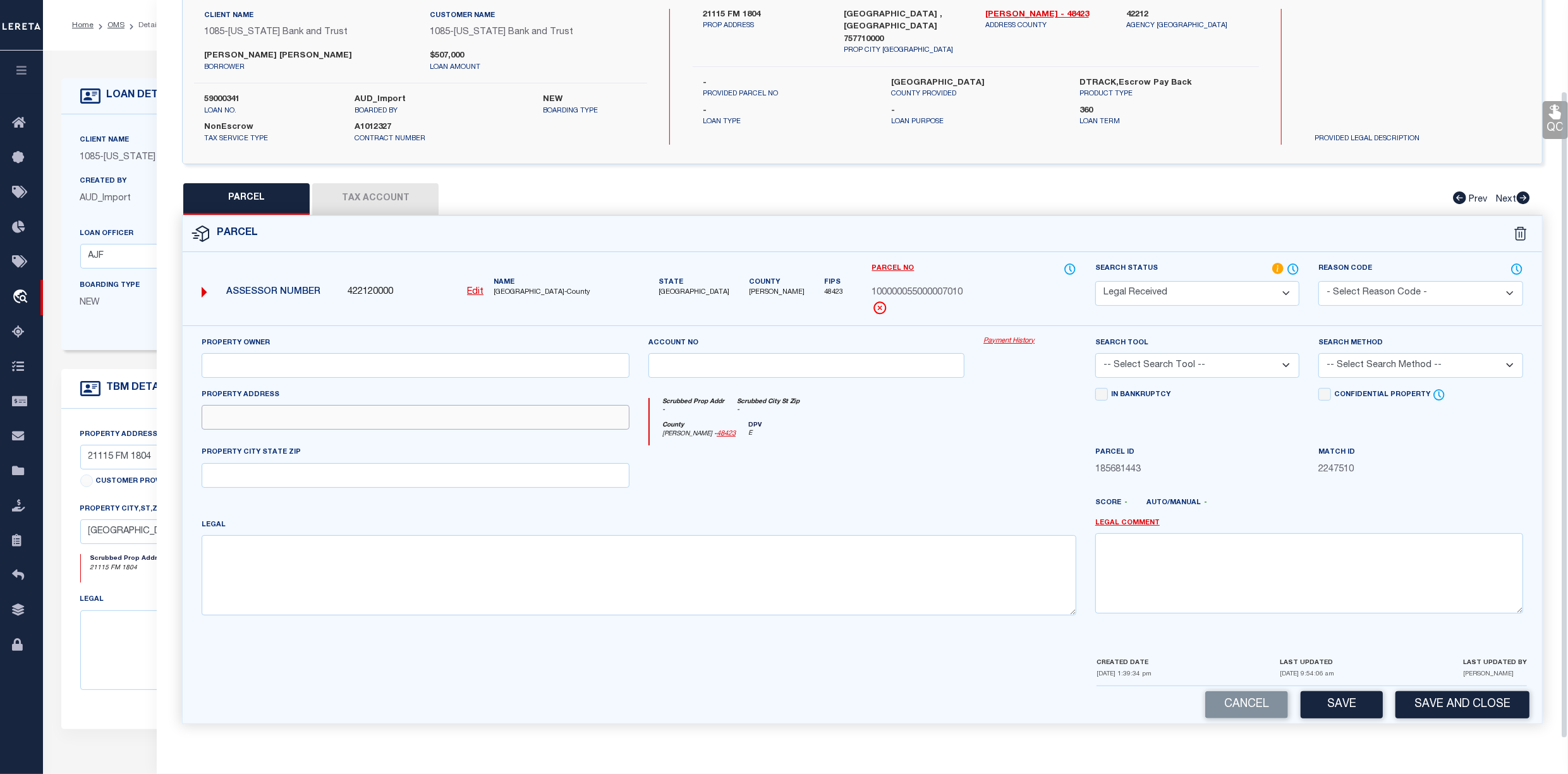
click at [579, 406] on input "text" at bounding box center [415, 417] width 428 height 25
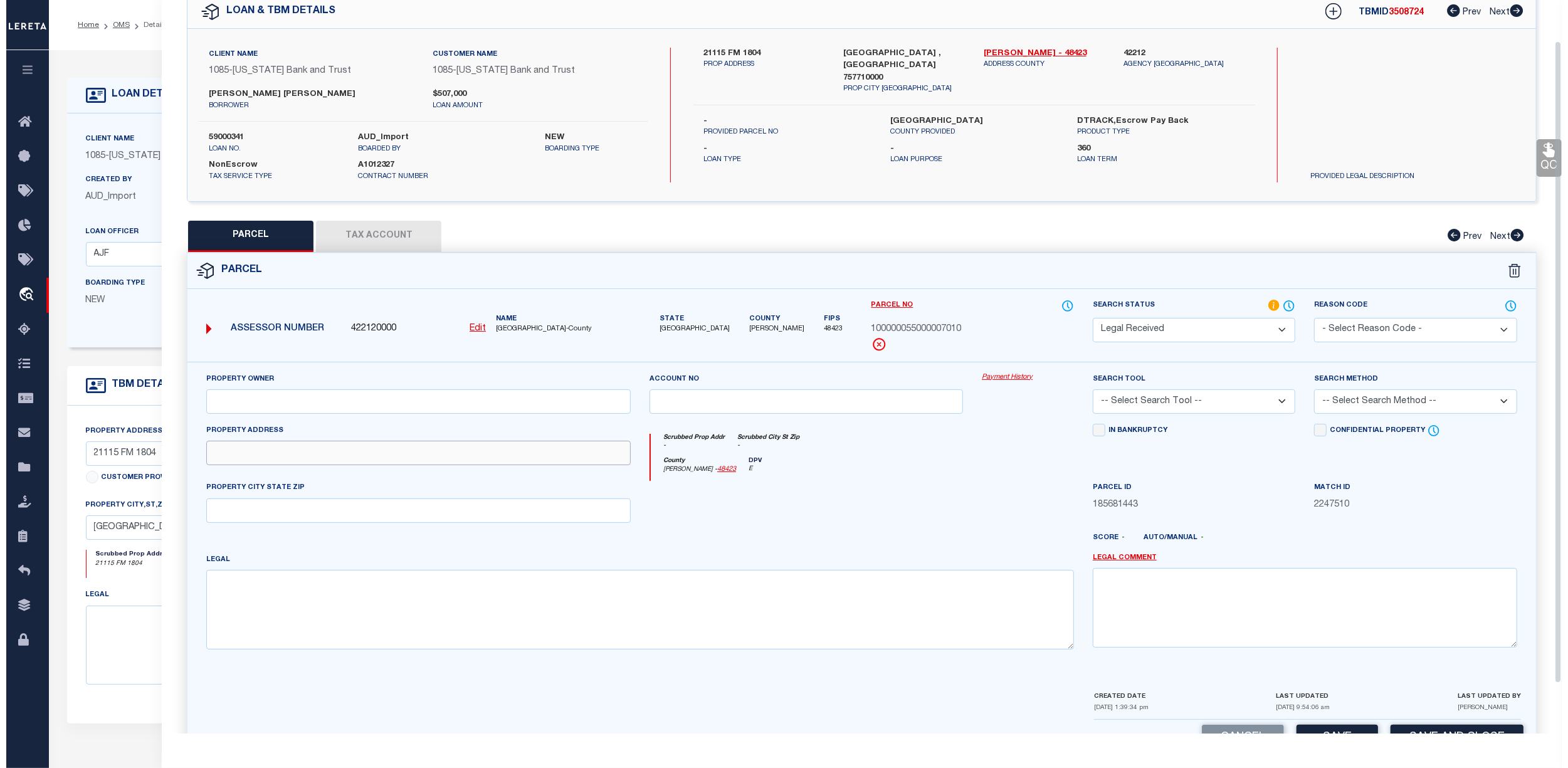
scroll to position [0, 0]
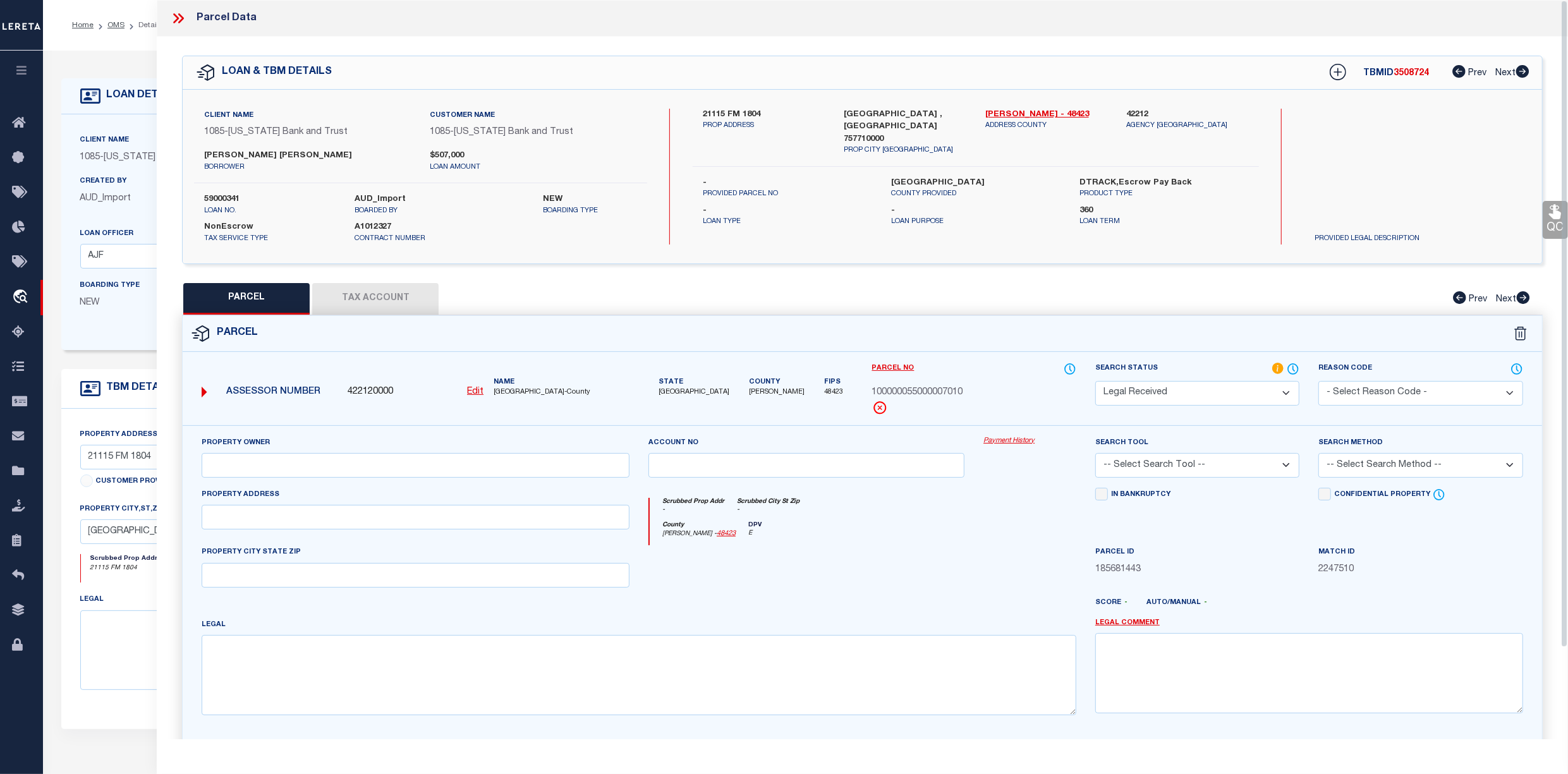
click at [177, 16] on icon at bounding box center [178, 18] width 16 height 16
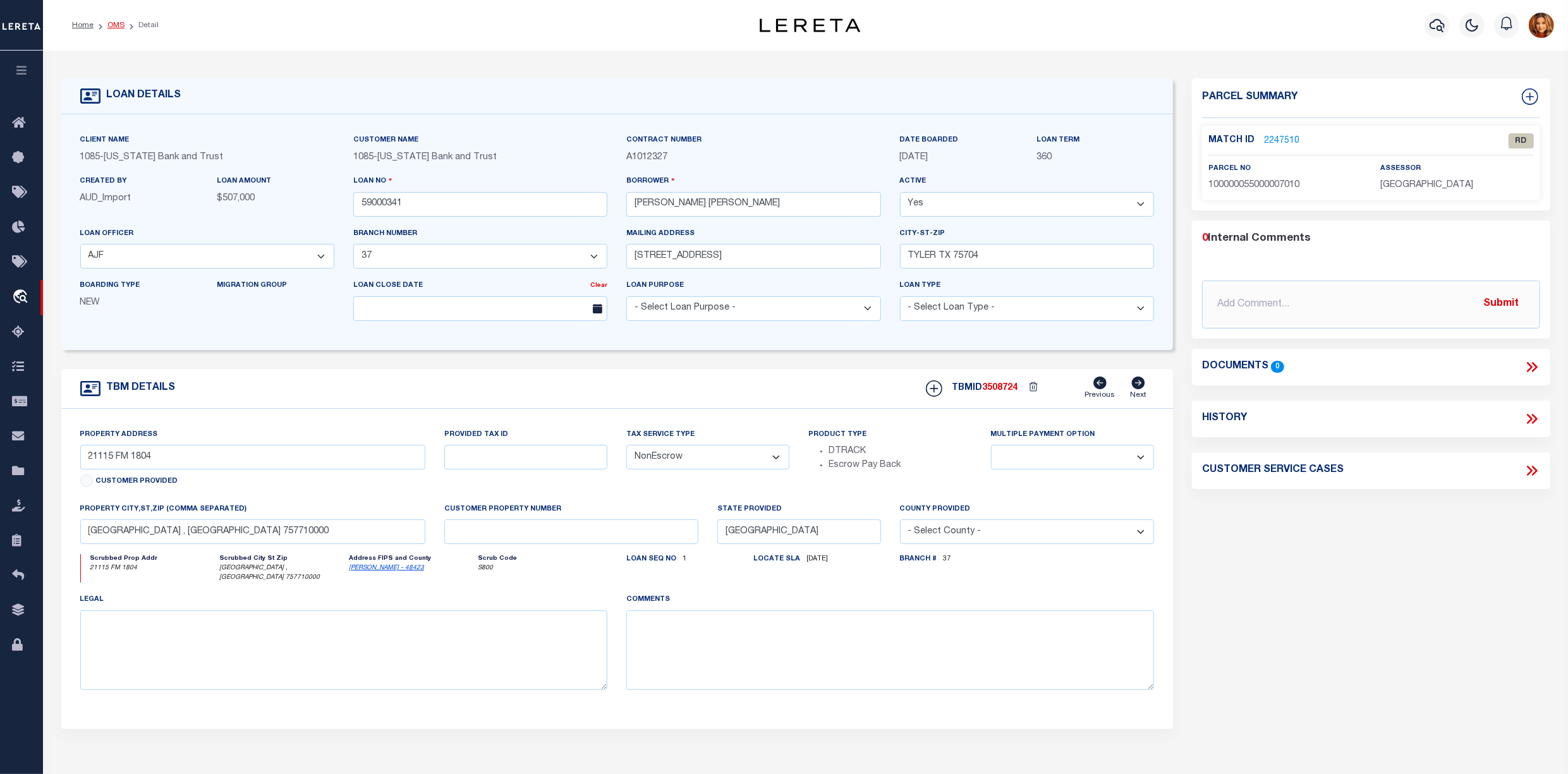
click at [110, 23] on link "OMS" at bounding box center [116, 25] width 17 height 8
